Goal: Information Seeking & Learning: Learn about a topic

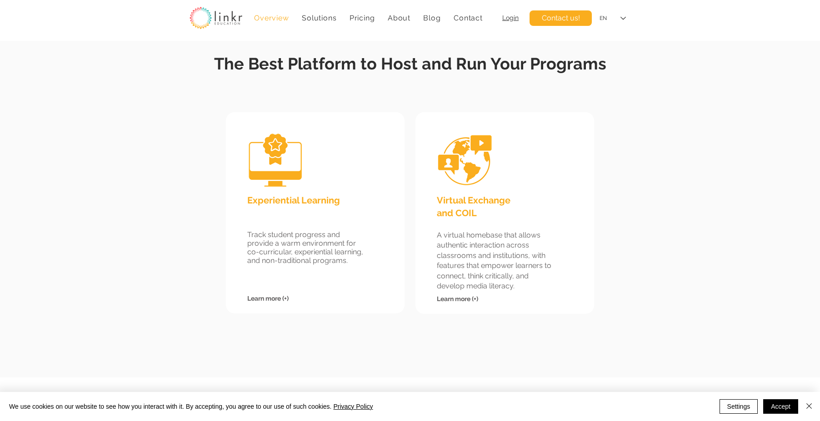
scroll to position [798, 0]
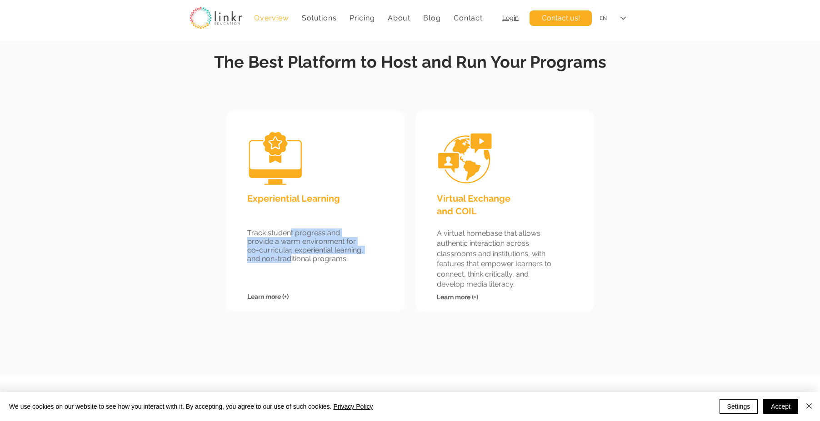
drag, startPoint x: 289, startPoint y: 235, endPoint x: 290, endPoint y: 255, distance: 20.0
click at [290, 255] on span "Track student progress and provide a warm environment for co-curricular, experi…" at bounding box center [305, 246] width 116 height 35
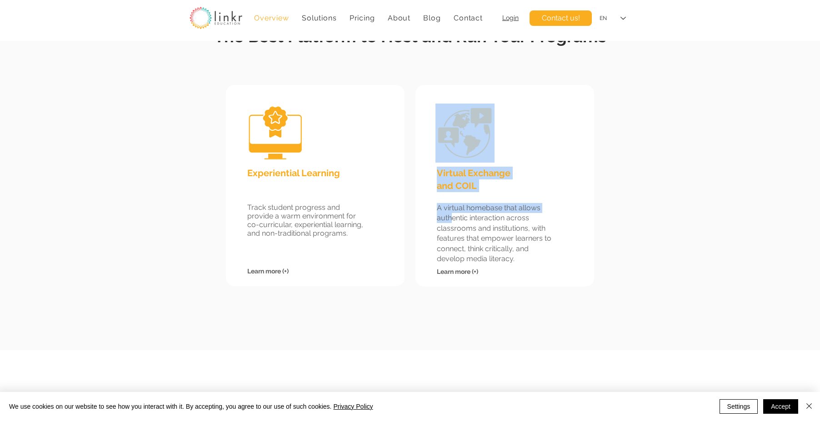
drag, startPoint x: 446, startPoint y: 202, endPoint x: 452, endPoint y: 221, distance: 19.8
click at [452, 221] on div "Virtual Exchange and COIL A virtual homebase that allows authentic interaction …" at bounding box center [504, 186] width 179 height 203
click at [452, 221] on span "A virtual homebase that allows authentic interaction across classrooms and inst…" at bounding box center [494, 234] width 114 height 60
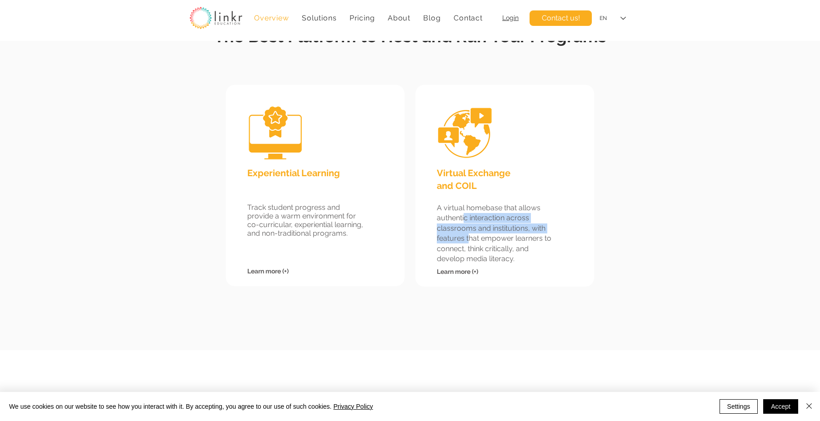
drag, startPoint x: 464, startPoint y: 219, endPoint x: 467, endPoint y: 234, distance: 15.9
click at [467, 234] on span "A virtual homebase that allows authentic interaction across classrooms and inst…" at bounding box center [494, 234] width 114 height 60
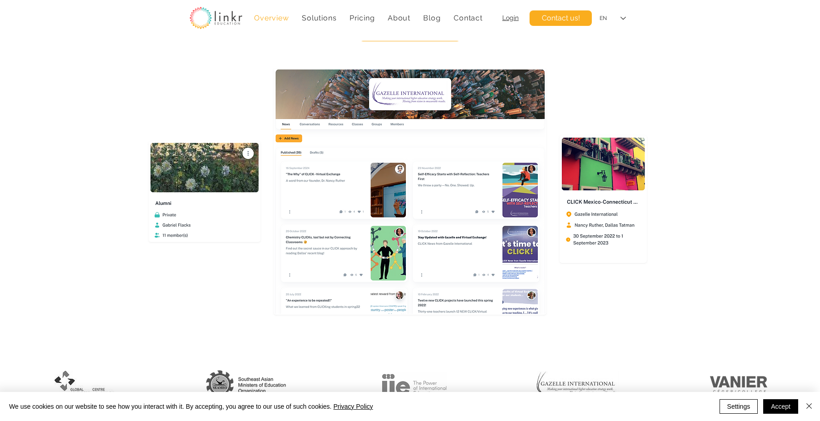
scroll to position [0, 0]
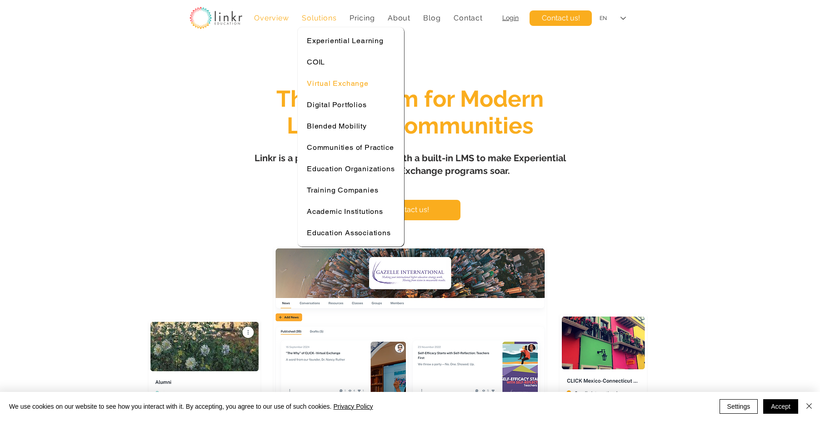
click at [312, 82] on span "Virtual Exchange" at bounding box center [338, 83] width 62 height 9
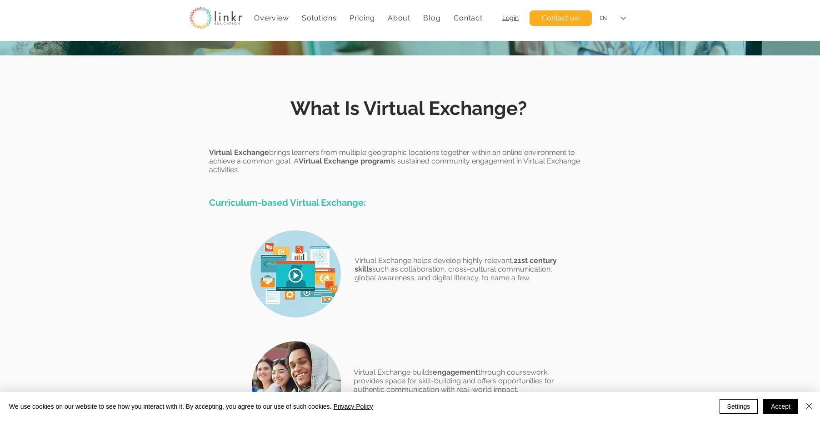
scroll to position [182, 0]
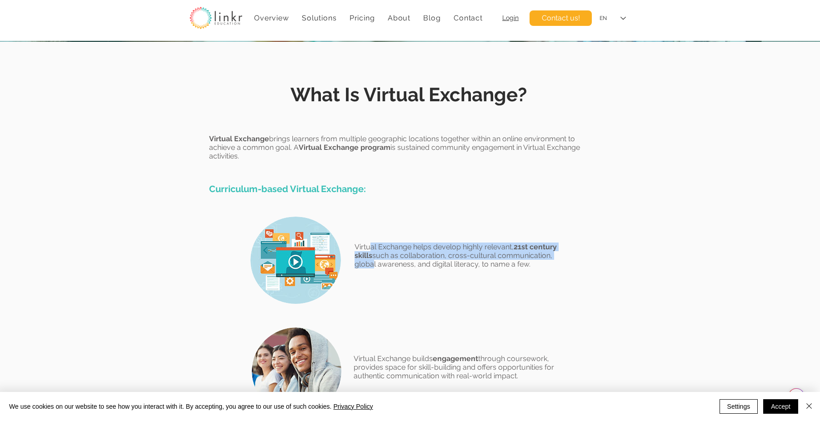
drag, startPoint x: 371, startPoint y: 249, endPoint x: 374, endPoint y: 264, distance: 16.3
click at [374, 264] on span "Virtual Exchange helps develop highly relevant, 21st century skills such as col…" at bounding box center [455, 256] width 202 height 26
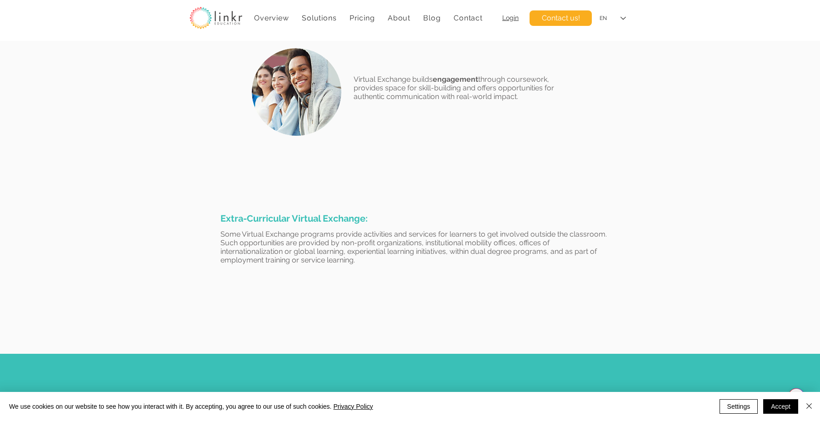
scroll to position [492, 0]
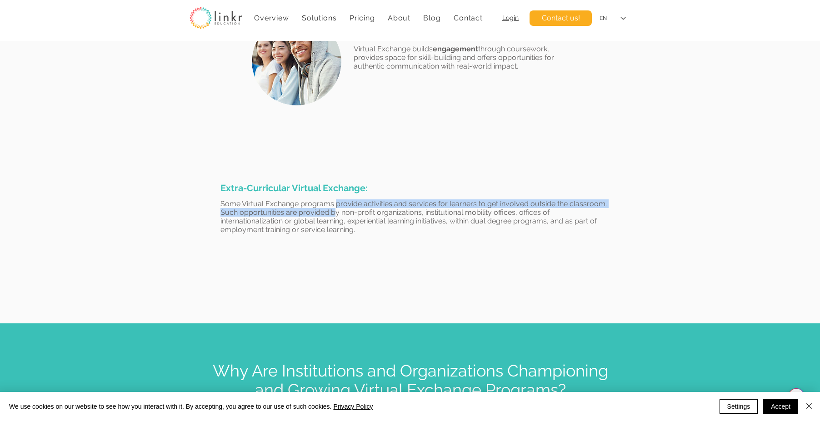
drag, startPoint x: 333, startPoint y: 204, endPoint x: 335, endPoint y: 215, distance: 10.6
click at [335, 215] on span "Some Virtual Exchange programs provide activities and services for learners to …" at bounding box center [413, 216] width 386 height 35
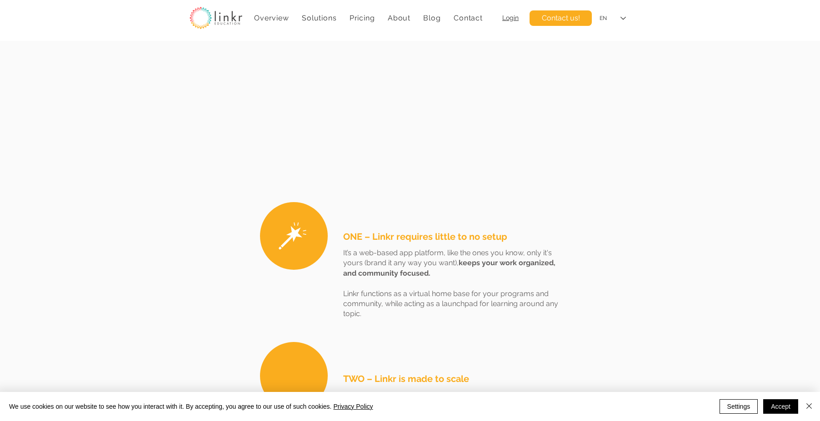
scroll to position [1827, 0]
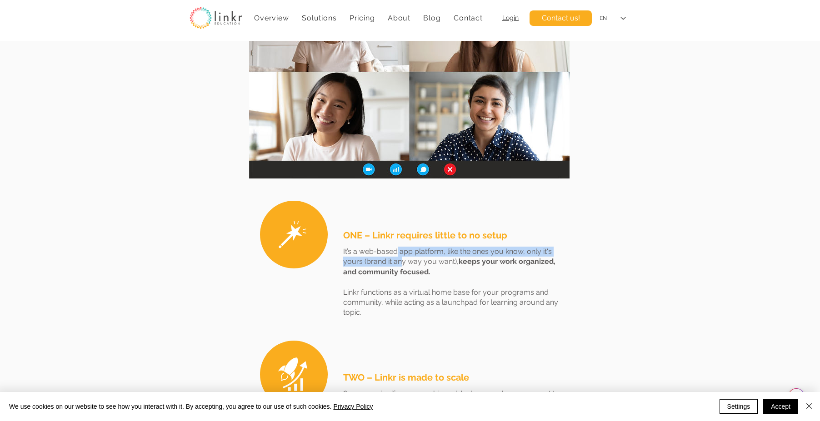
drag, startPoint x: 396, startPoint y: 249, endPoint x: 401, endPoint y: 259, distance: 10.6
click at [401, 259] on p "It’s a web-based app platform, like the ones you know, only it's yours (brand i…" at bounding box center [456, 262] width 226 height 30
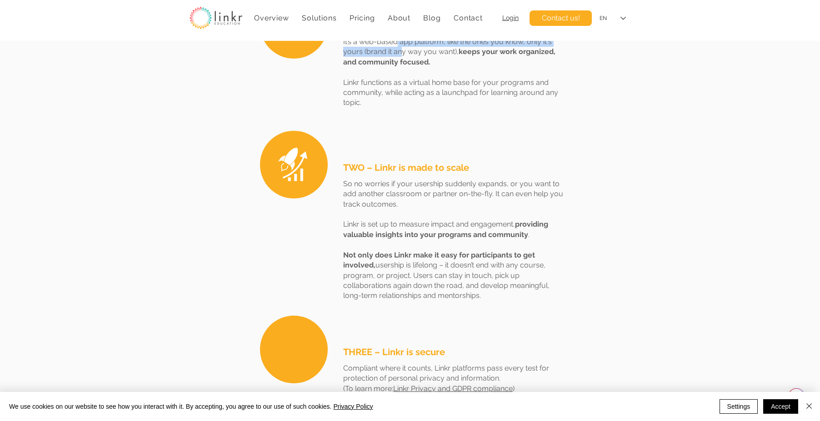
scroll to position [2043, 0]
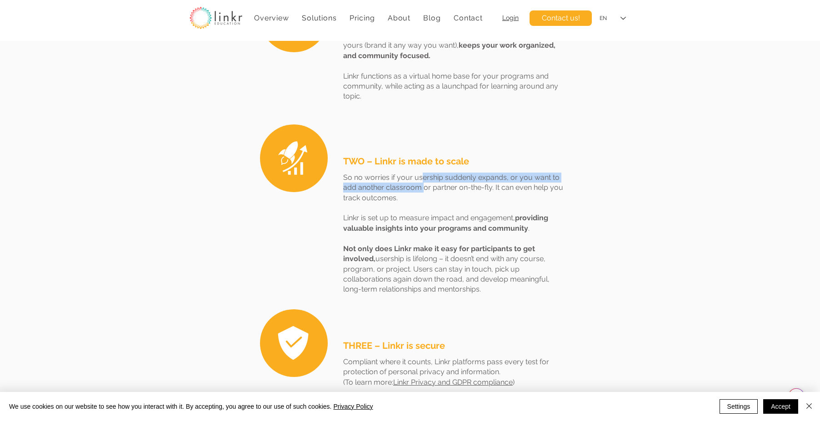
drag, startPoint x: 421, startPoint y: 178, endPoint x: 422, endPoint y: 190, distance: 12.3
click at [422, 190] on p "So no worries if your usership suddenly expands, or you want to add another cla…" at bounding box center [456, 188] width 226 height 30
drag, startPoint x: 405, startPoint y: 179, endPoint x: 405, endPoint y: 197, distance: 18.2
click at [405, 197] on p "So no worries if your usership suddenly expands, or you want to add another cla…" at bounding box center [456, 188] width 226 height 30
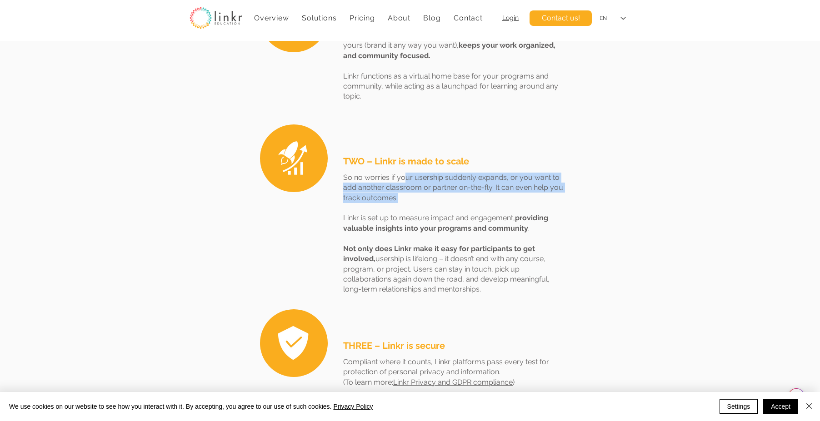
click at [405, 197] on p "So no worries if your usership suddenly expands, or you want to add another cla…" at bounding box center [456, 188] width 226 height 30
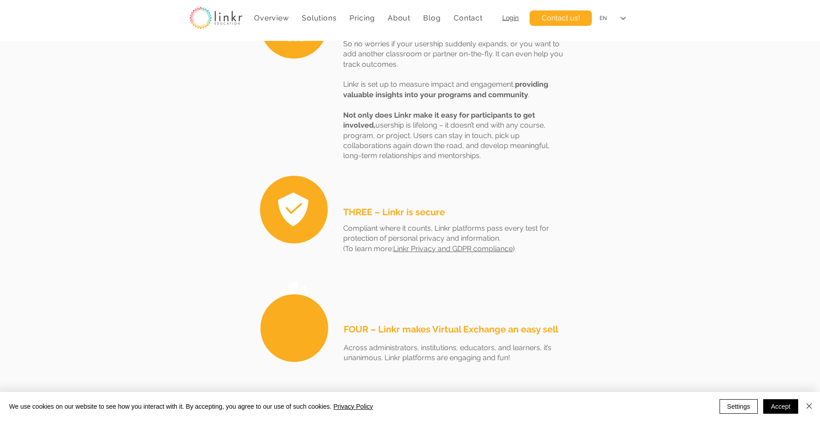
scroll to position [2204, 0]
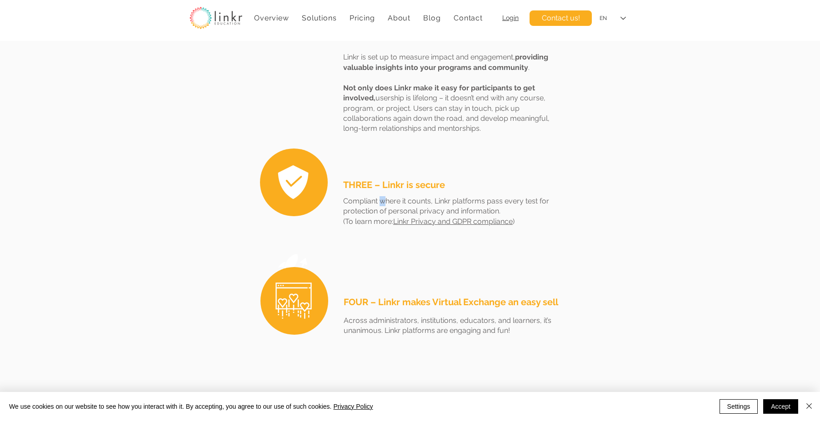
drag, startPoint x: 380, startPoint y: 197, endPoint x: 383, endPoint y: 204, distance: 6.8
click at [383, 204] on p "Compliant where it counts, Linkr platforms pass every test for protection of pe…" at bounding box center [456, 211] width 226 height 30
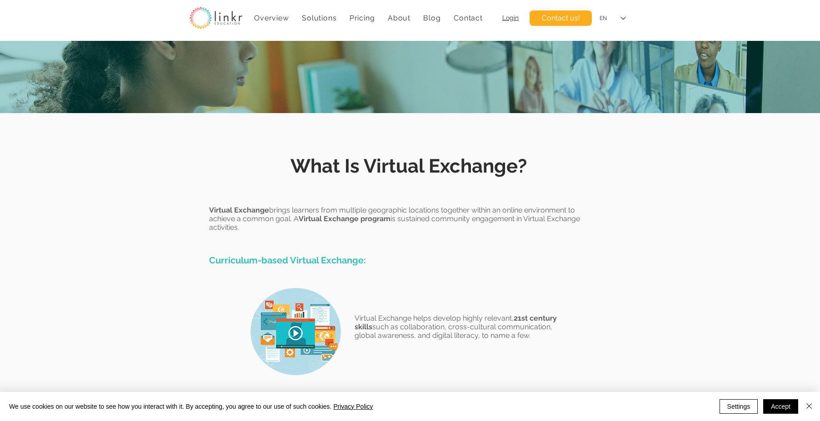
scroll to position [0, 0]
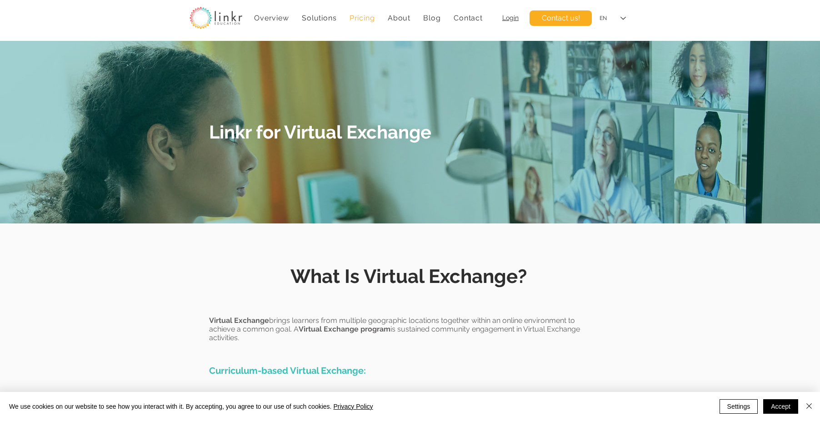
click at [357, 19] on span "Pricing" at bounding box center [361, 18] width 25 height 9
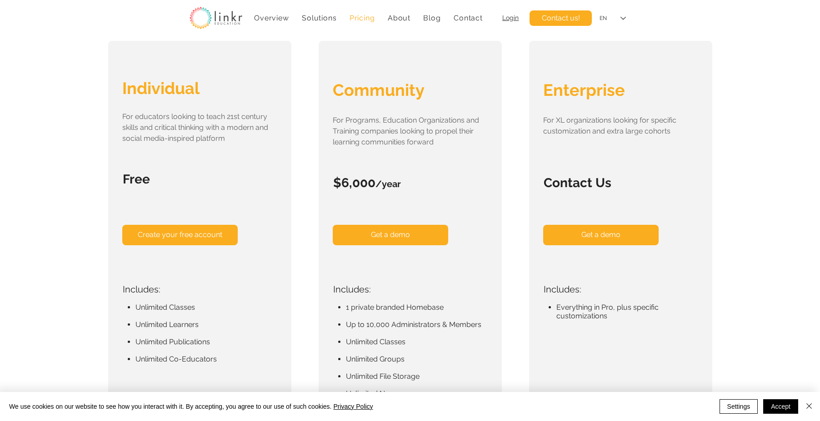
scroll to position [148, 0]
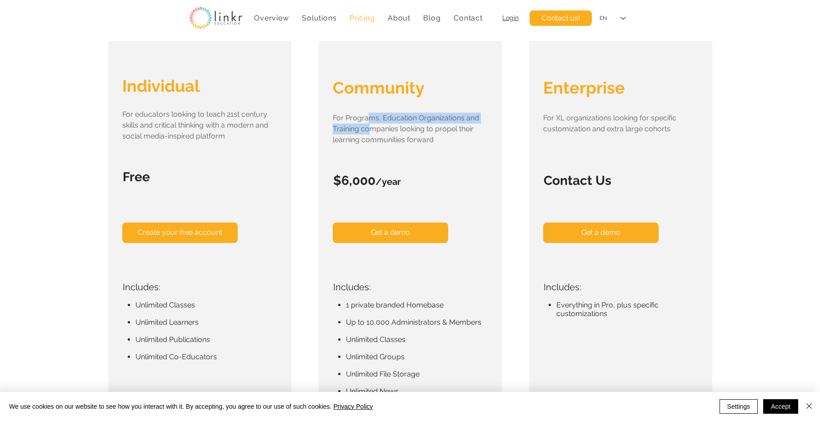
drag, startPoint x: 370, startPoint y: 115, endPoint x: 370, endPoint y: 130, distance: 15.0
click at [370, 130] on span "For Programs, Education Organizations and Training companies looking to propel …" at bounding box center [406, 129] width 146 height 30
drag, startPoint x: 373, startPoint y: 122, endPoint x: 373, endPoint y: 135, distance: 12.7
click at [373, 135] on span "For Programs, Education Organizations and Training companies looking to propel …" at bounding box center [406, 129] width 146 height 30
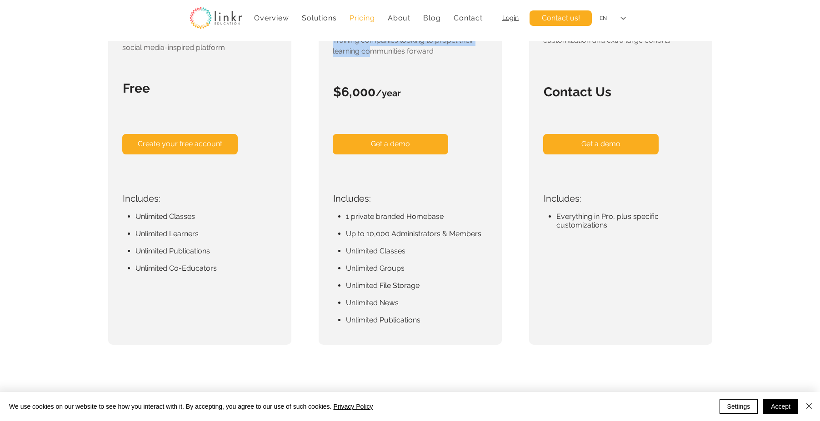
scroll to position [259, 0]
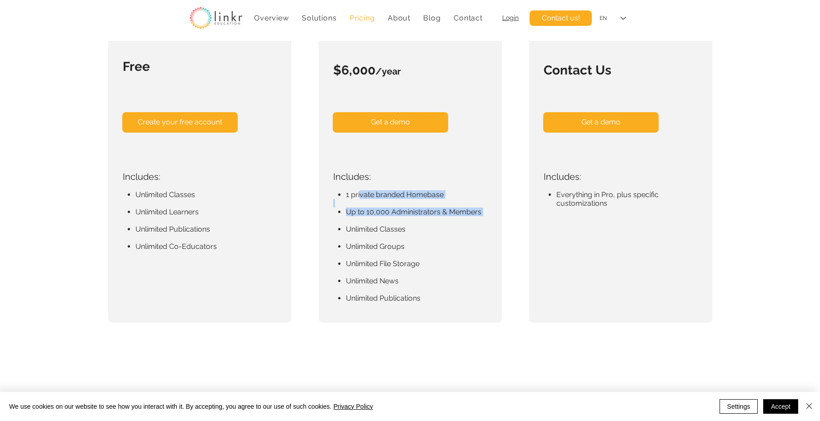
drag, startPoint x: 360, startPoint y: 191, endPoint x: 366, endPoint y: 216, distance: 25.7
click at [366, 216] on div "1 private branded Homebase ​ ​ ​ Up to 10,000 Administrators & Members ​ Unlimi…" at bounding box center [412, 246] width 159 height 112
click at [366, 216] on p "​" at bounding box center [412, 220] width 159 height 9
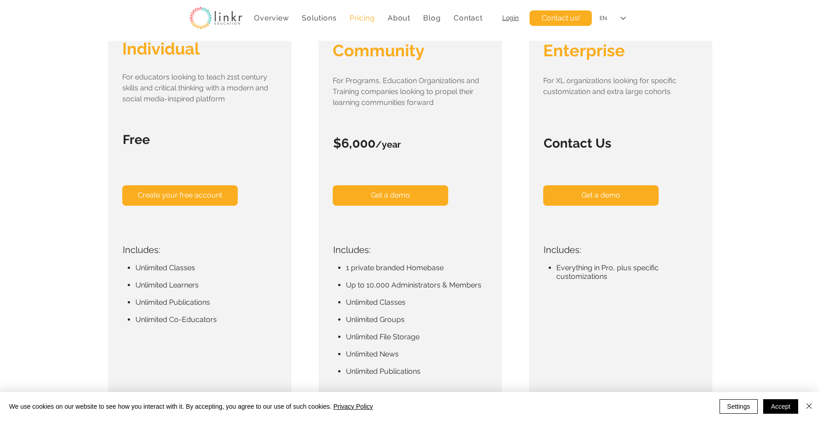
scroll to position [0, 0]
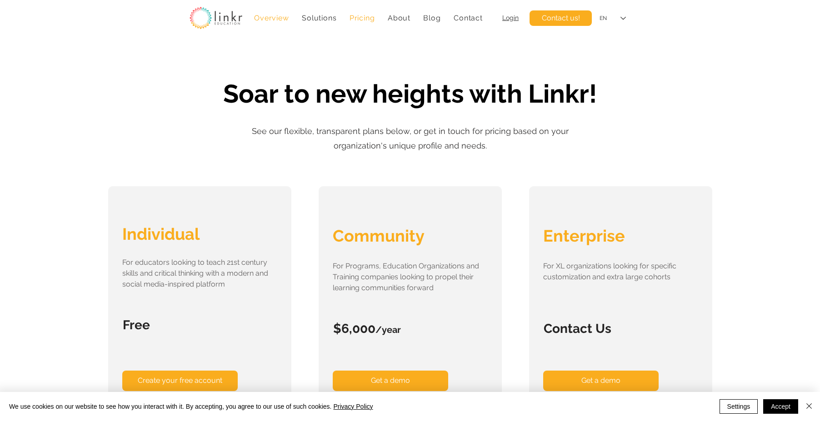
click at [252, 13] on link "Overview" at bounding box center [271, 18] width 44 height 18
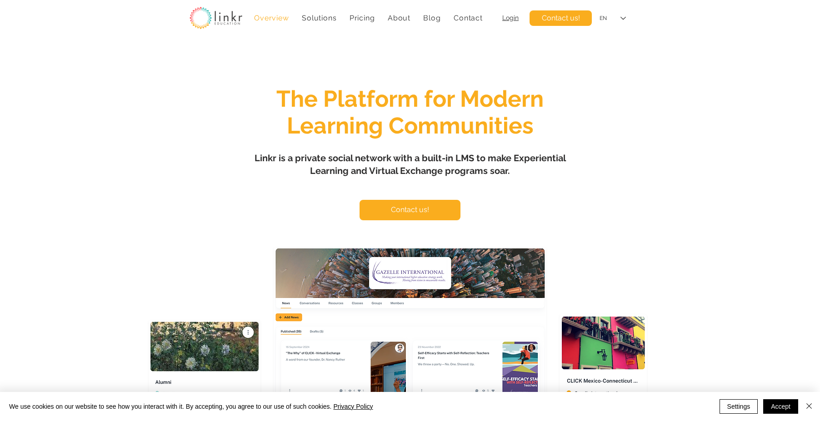
click at [271, 84] on div "main content" at bounding box center [410, 269] width 820 height 457
click at [343, 129] on span "The Platform for Modern Learning Communities" at bounding box center [409, 112] width 267 height 54
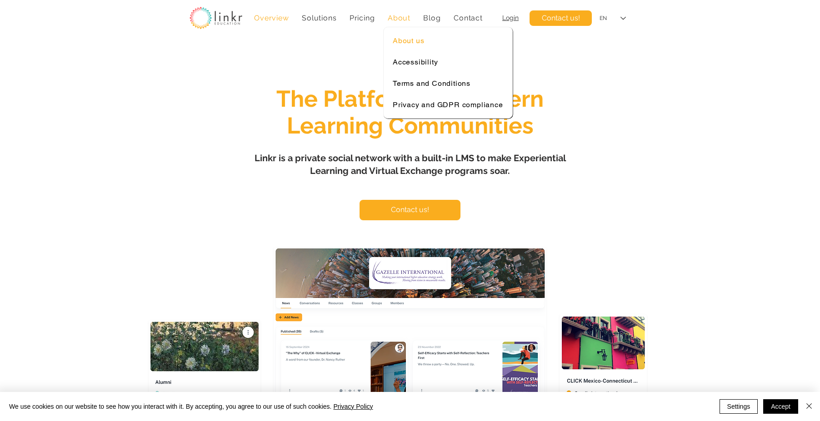
click at [400, 39] on span "About us" at bounding box center [408, 40] width 31 height 9
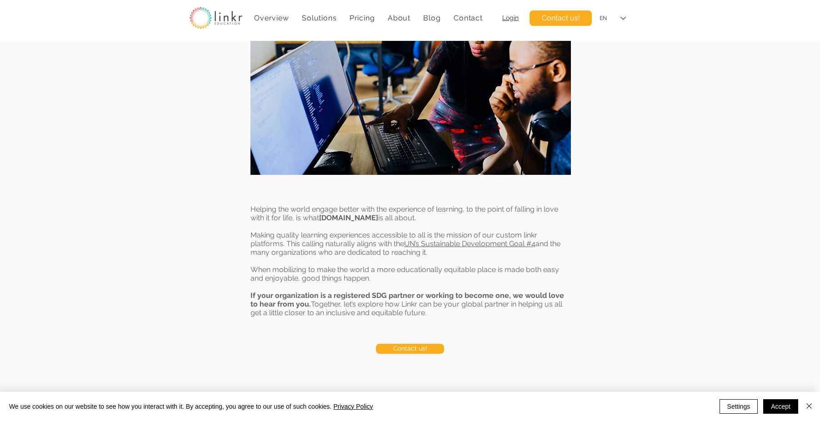
scroll to position [1310, 0]
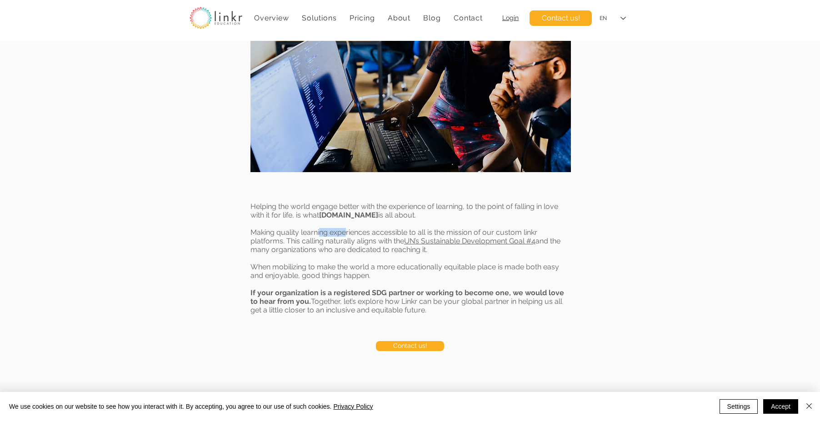
drag, startPoint x: 345, startPoint y: 235, endPoint x: 319, endPoint y: 234, distance: 26.0
click at [319, 234] on p "Making quality learning experiences accessible to all is the mission of our cus…" at bounding box center [410, 245] width 320 height 35
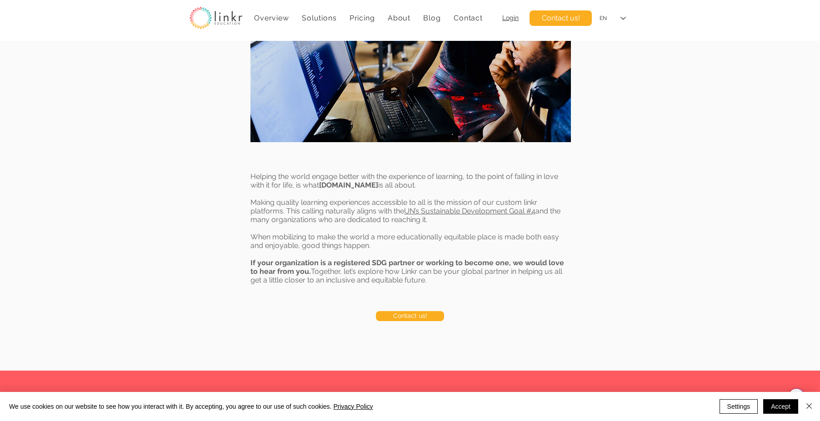
scroll to position [1384, 0]
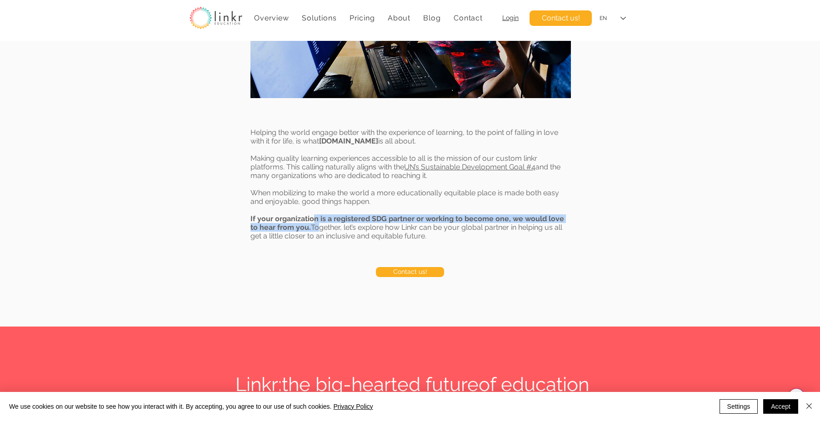
drag, startPoint x: 311, startPoint y: 218, endPoint x: 312, endPoint y: 229, distance: 11.8
click at [312, 229] on p "If your organization is a registered SDG partner or working to become one, we w…" at bounding box center [410, 227] width 320 height 26
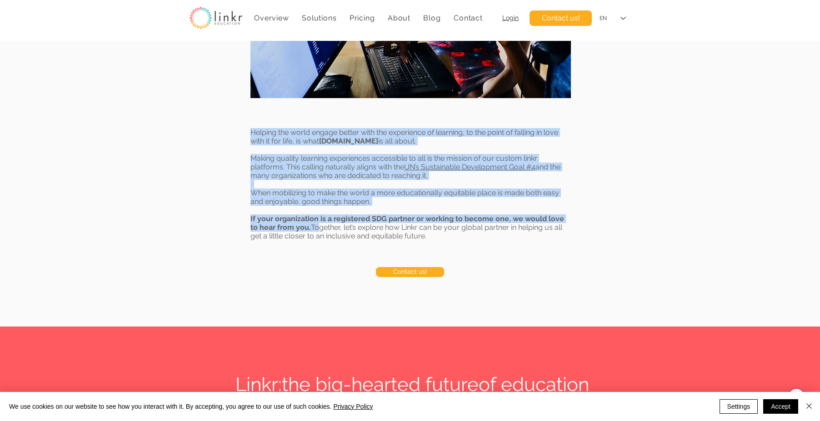
drag, startPoint x: 312, startPoint y: 229, endPoint x: 315, endPoint y: 241, distance: 12.4
click at [315, 241] on section "Helping the world engage better with the experience of learning, to the point o…" at bounding box center [410, 183] width 820 height 140
click at [315, 241] on div at bounding box center [410, 183] width 820 height 140
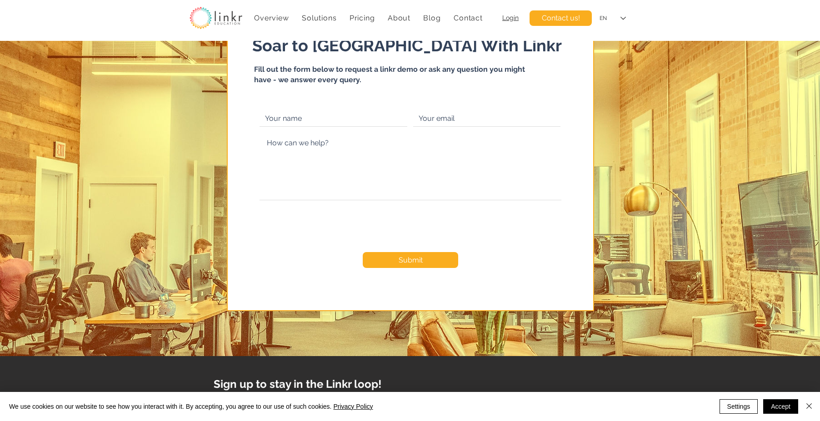
scroll to position [2471, 0]
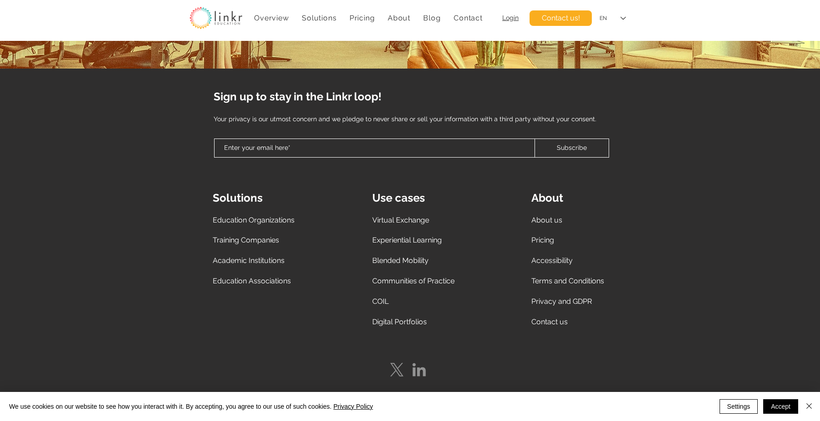
click at [268, 220] on span "Education Organizations" at bounding box center [254, 220] width 82 height 9
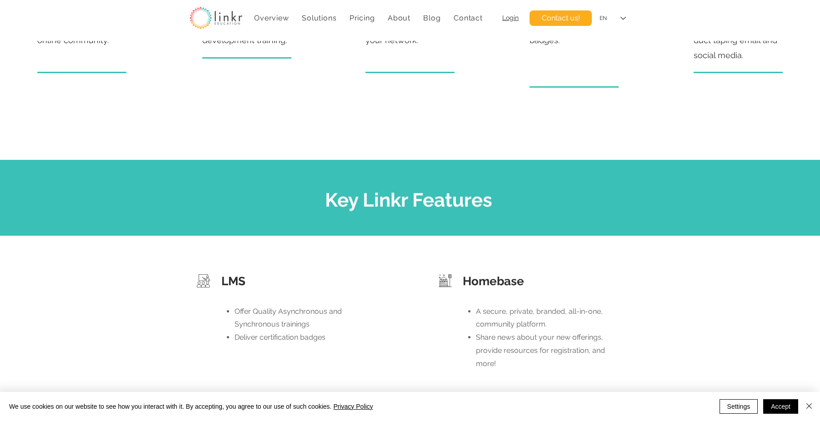
scroll to position [857, 0]
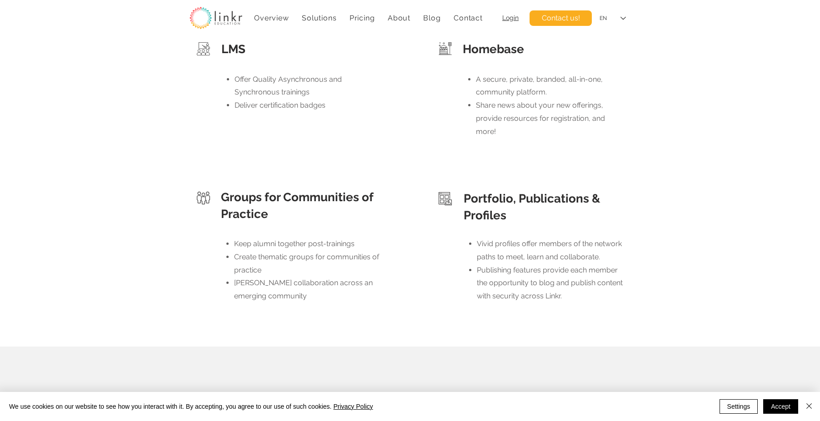
drag, startPoint x: 532, startPoint y: 78, endPoint x: 534, endPoint y: 95, distance: 17.9
click at [534, 95] on span "A secure, private, branded, all-in-one, community platform." at bounding box center [539, 86] width 127 height 22
drag, startPoint x: 534, startPoint y: 95, endPoint x: 537, endPoint y: 119, distance: 23.4
click at [537, 119] on ul "A secure, private, branded, all-in-one, community platform. Share news about yo…" at bounding box center [541, 105] width 151 height 65
click at [537, 119] on span "Share news about your new offerings, provide resources for registration, and mo…" at bounding box center [540, 118] width 129 height 35
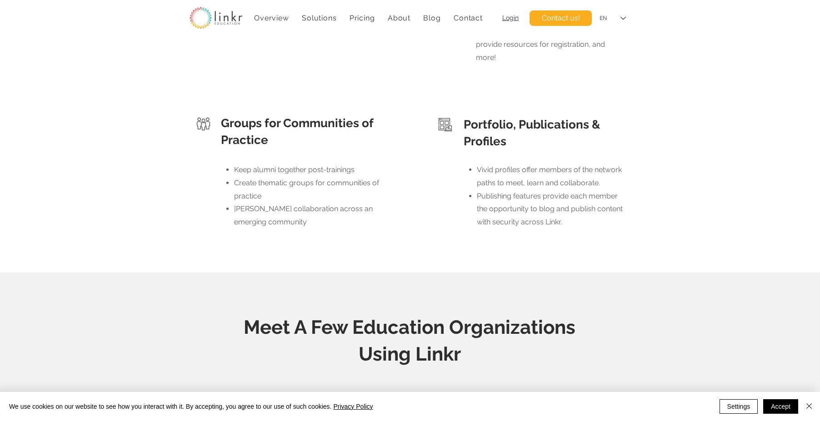
scroll to position [936, 0]
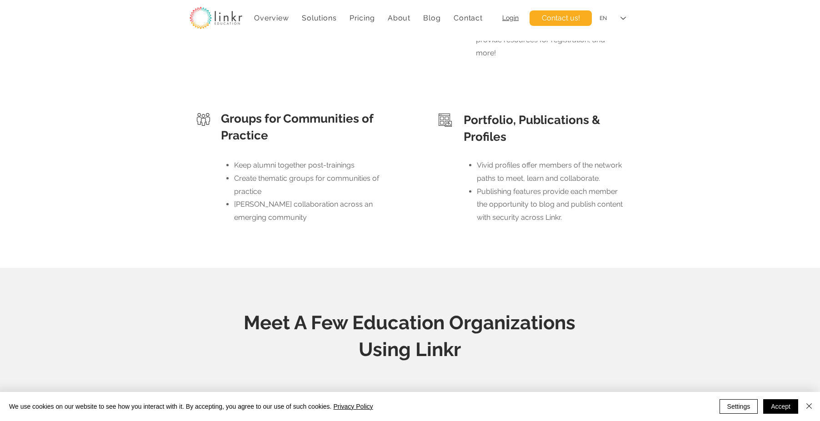
drag, startPoint x: 276, startPoint y: 159, endPoint x: 278, endPoint y: 178, distance: 18.7
click at [278, 178] on ul "Keep alumni together post-trainings Create thematic groups for communities of p…" at bounding box center [301, 191] width 155 height 65
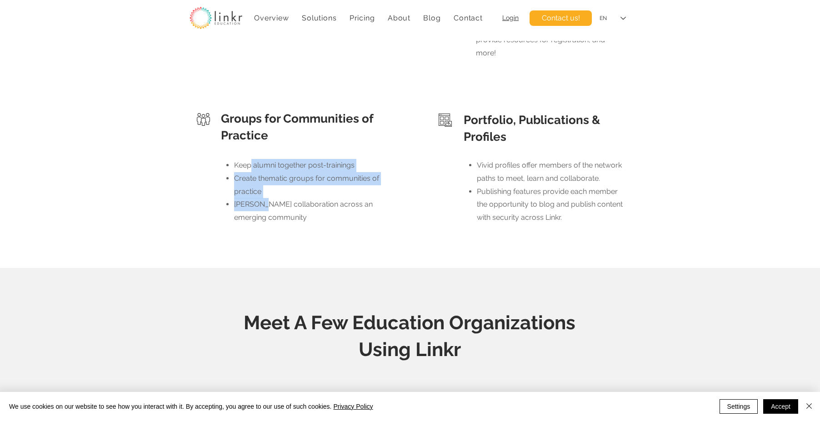
drag, startPoint x: 250, startPoint y: 165, endPoint x: 260, endPoint y: 201, distance: 37.4
click at [260, 201] on ul "Keep alumni together post-trainings Create thematic groups for communities of p…" at bounding box center [301, 191] width 155 height 65
click at [260, 201] on span "[PERSON_NAME] collaboration across an emerging community" at bounding box center [303, 211] width 139 height 22
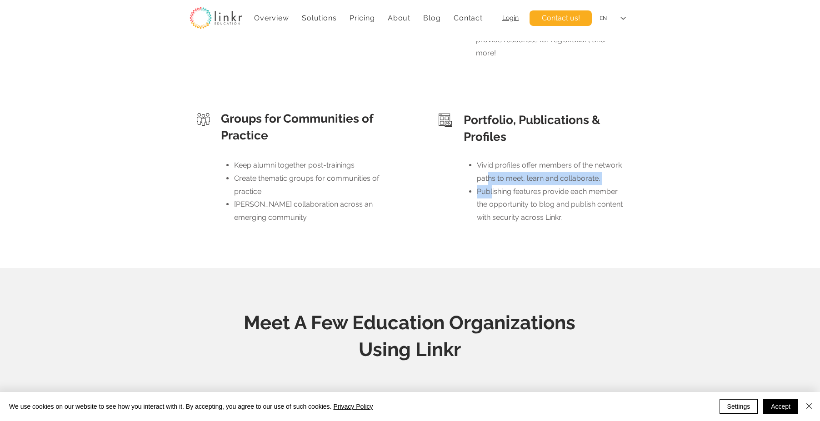
drag, startPoint x: 487, startPoint y: 173, endPoint x: 492, endPoint y: 185, distance: 13.2
click at [492, 185] on ul "Vivid profiles offer members of the network paths to meet, learn and collaborat…" at bounding box center [546, 191] width 158 height 65
click at [492, 185] on p "Publishing features provide each member the opportunity to blog and publish con…" at bounding box center [551, 204] width 148 height 39
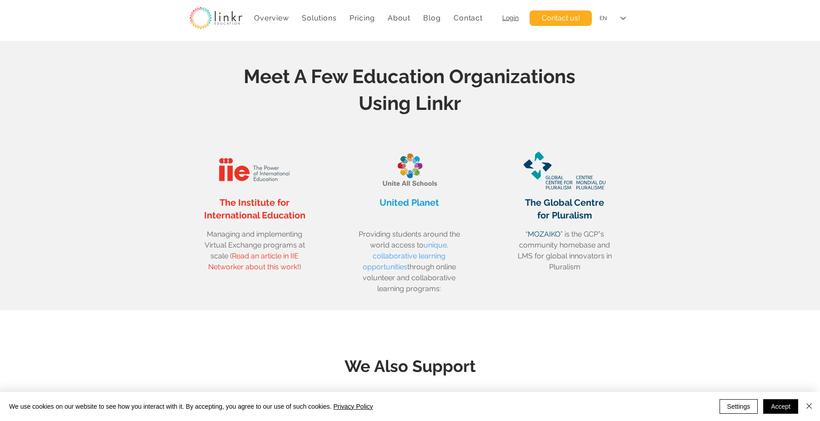
scroll to position [1183, 0]
click at [238, 266] on link "Read an article in IIE Networker about this work!" at bounding box center [253, 261] width 91 height 20
drag, startPoint x: 581, startPoint y: 244, endPoint x: 581, endPoint y: 262, distance: 17.7
click at [581, 262] on p "“ MOZAIKO ” is the GCP”s community homebase and LMS for global innovators in Pl…" at bounding box center [564, 250] width 103 height 44
drag, startPoint x: 393, startPoint y: 229, endPoint x: 404, endPoint y: 236, distance: 13.2
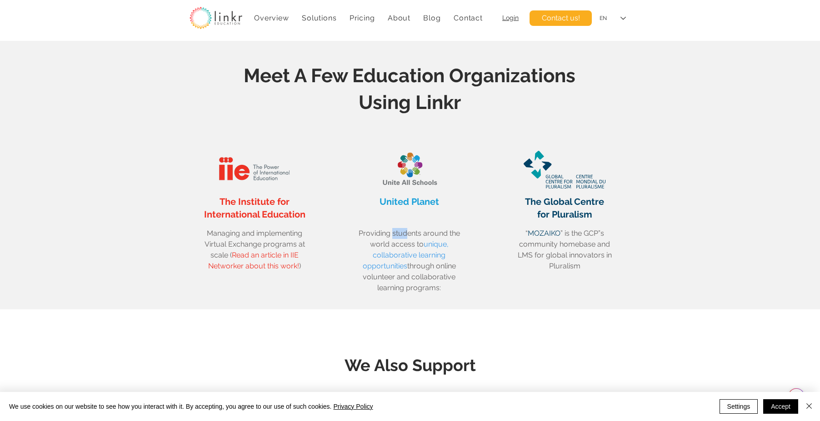
click at [404, 236] on span "Providing students around the world access to unique, collaborative learning op…" at bounding box center [408, 260] width 101 height 63
click at [407, 204] on span "United Planet" at bounding box center [409, 201] width 60 height 11
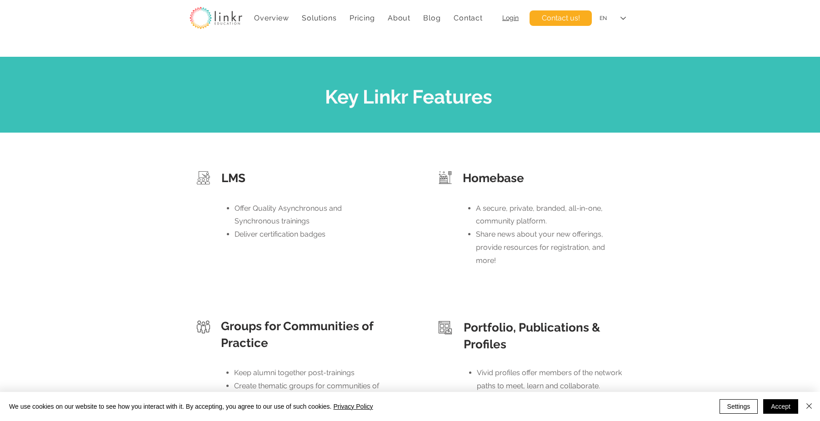
scroll to position [516, 0]
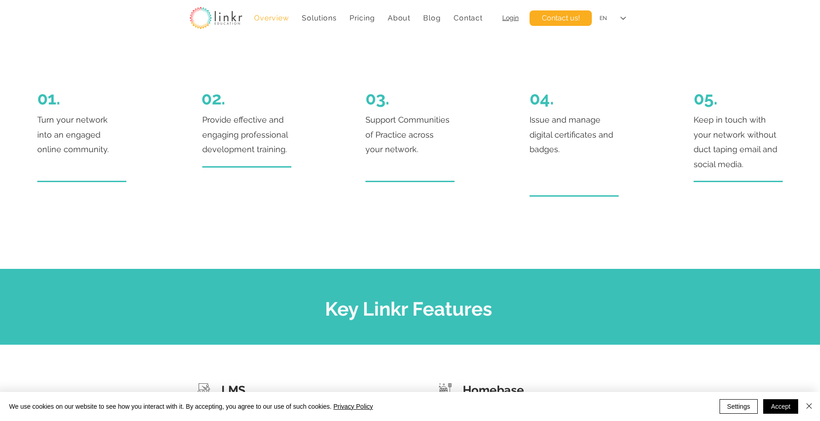
click at [264, 20] on span "Overview" at bounding box center [271, 18] width 35 height 9
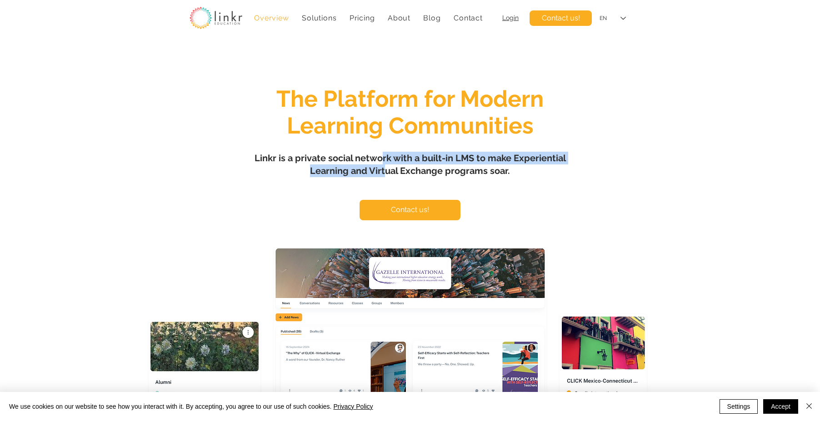
drag, startPoint x: 379, startPoint y: 164, endPoint x: 387, endPoint y: 177, distance: 14.7
click at [387, 177] on h1 "Linkr is a private social network with a built-in LMS to make Experiential Lear…" at bounding box center [410, 164] width 318 height 25
